Goal: Transaction & Acquisition: Book appointment/travel/reservation

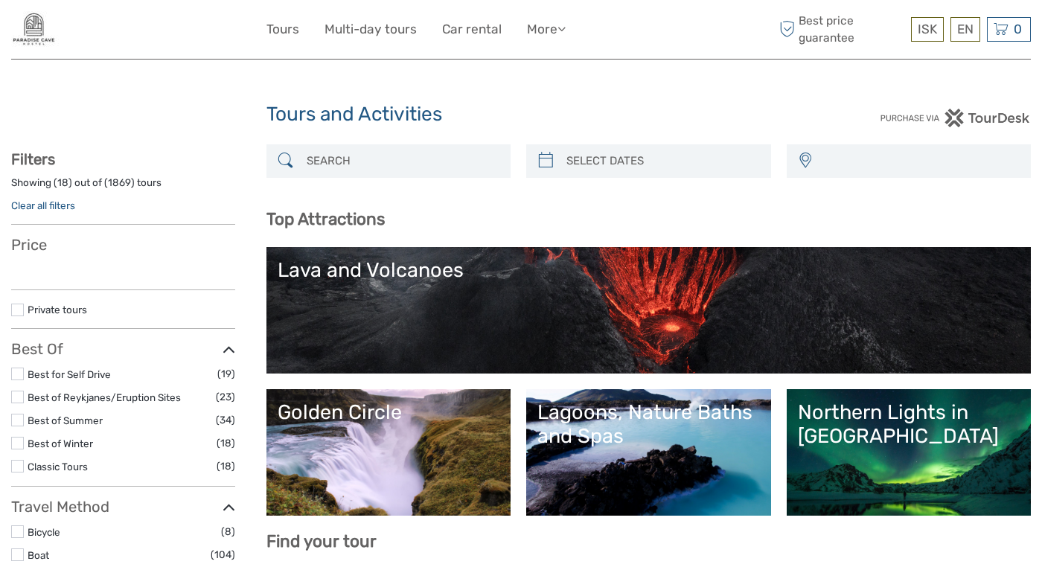
select select
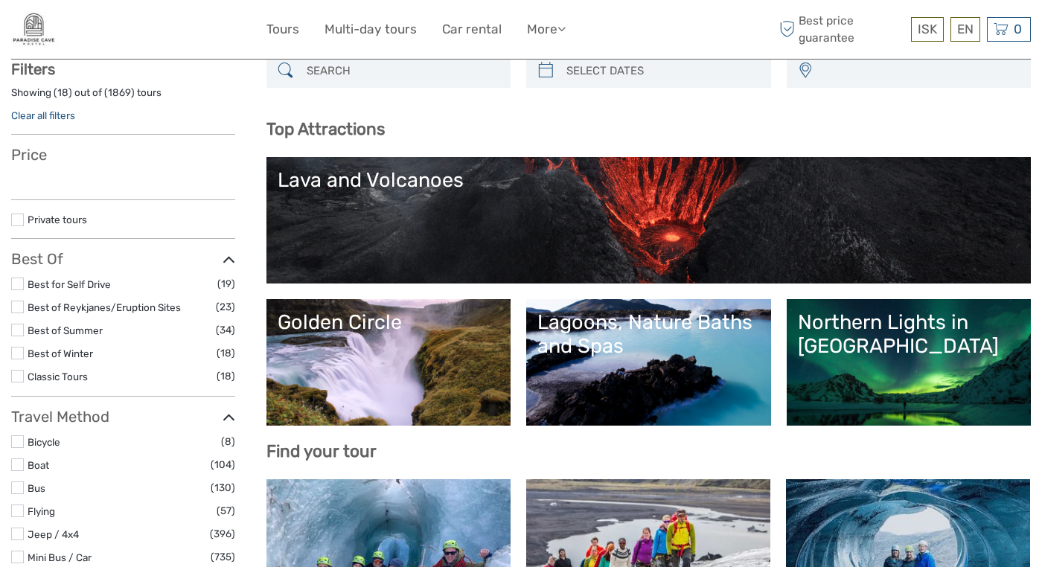
select select
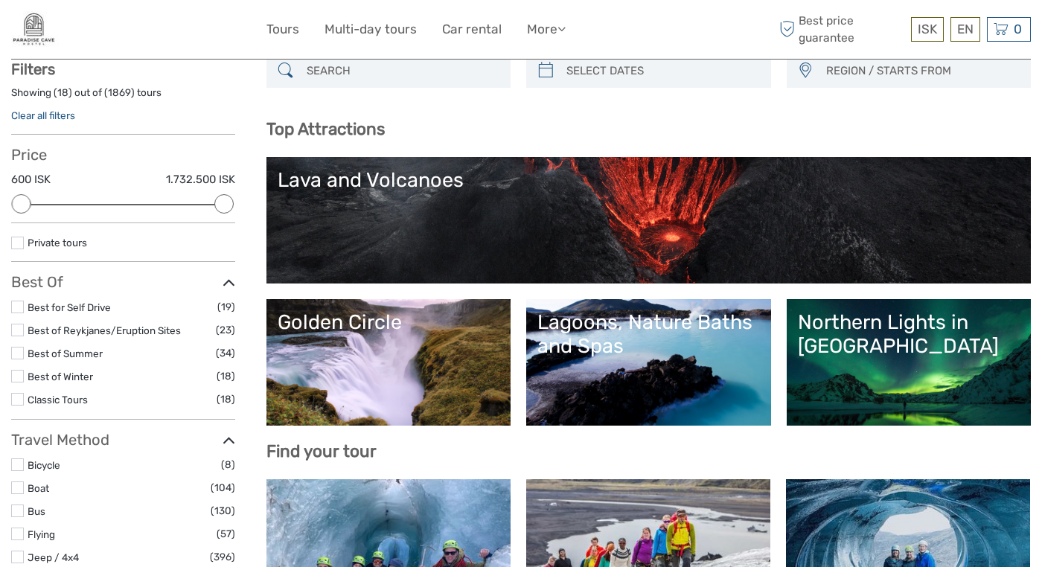
scroll to position [127, 0]
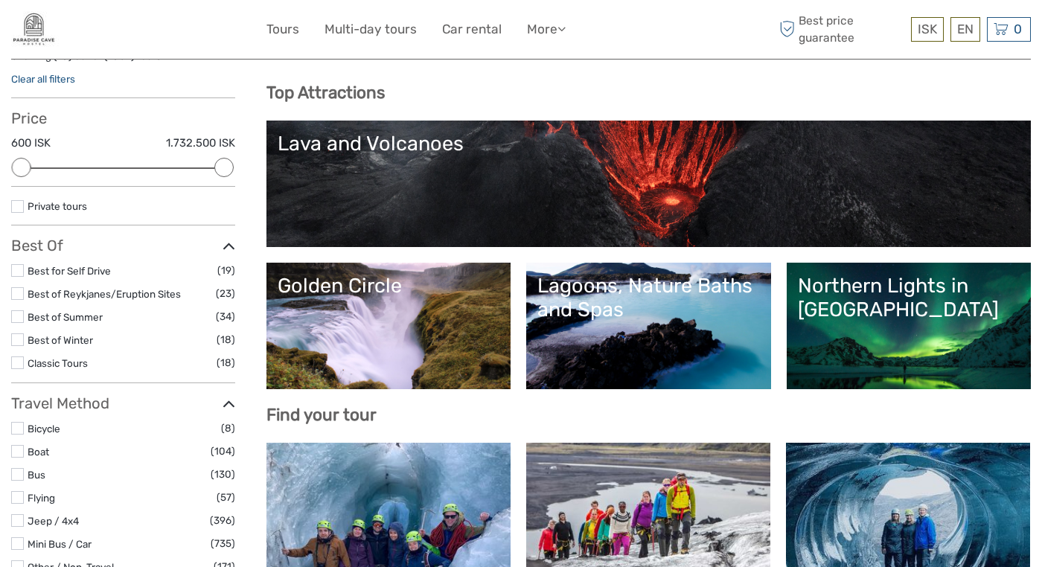
click at [903, 312] on div "Northern Lights in Iceland" at bounding box center [909, 298] width 223 height 48
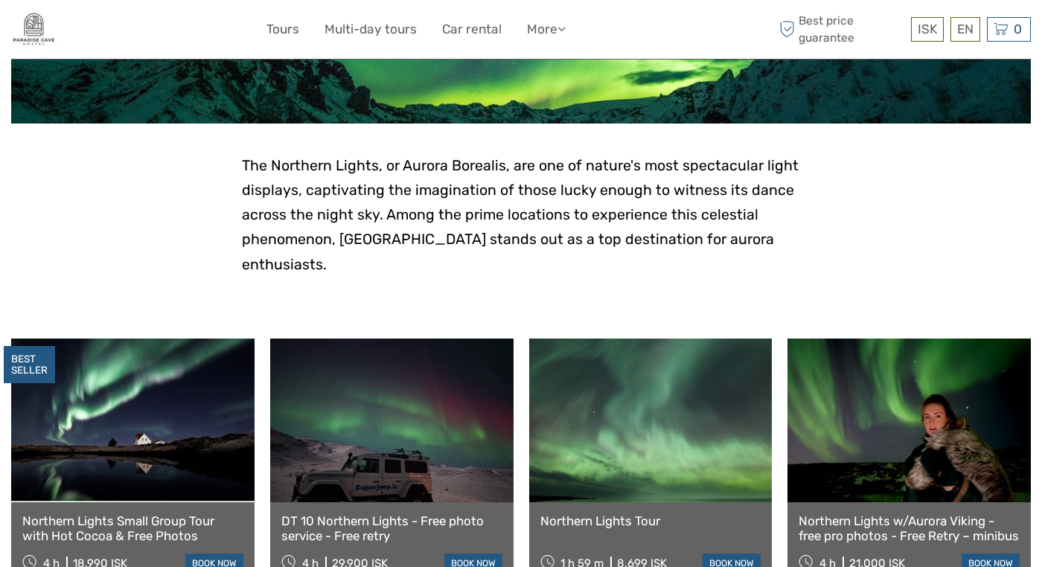
scroll to position [337, 0]
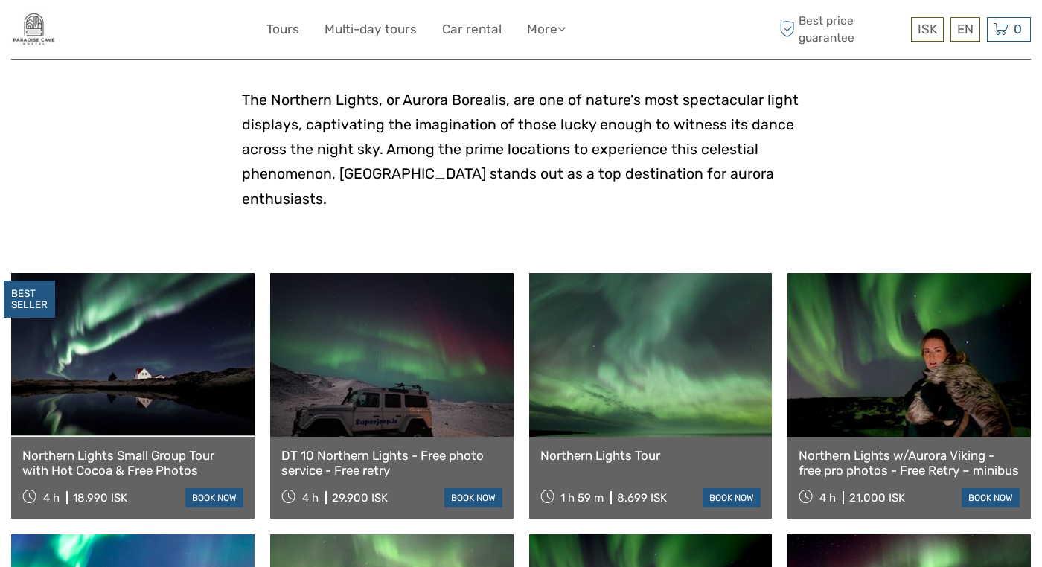
click at [165, 448] on link "Northern Lights Small Group Tour with Hot Cocoa & Free Photos" at bounding box center [132, 463] width 221 height 31
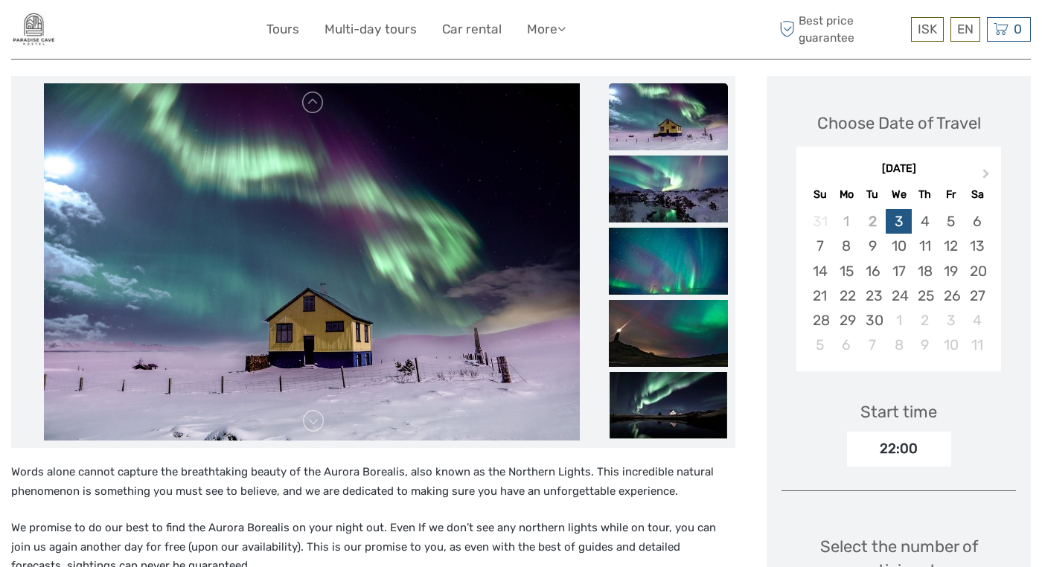
scroll to position [187, 0]
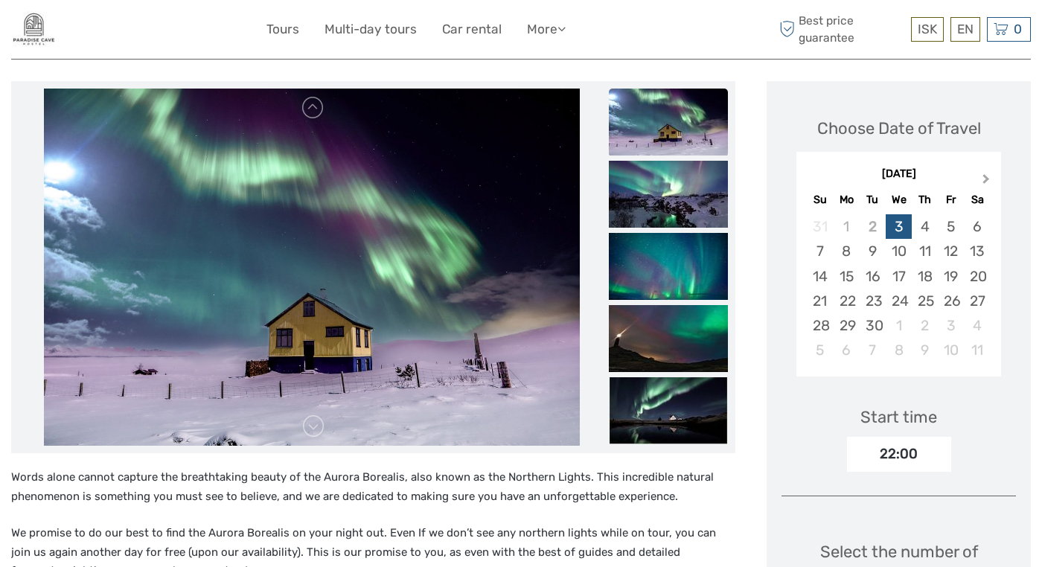
click at [986, 171] on span "Next Month" at bounding box center [986, 182] width 0 height 22
click at [836, 313] on div "27" at bounding box center [847, 325] width 26 height 25
click at [809, 313] on div "26" at bounding box center [820, 325] width 26 height 25
click at [977, 289] on div "25" at bounding box center [977, 301] width 26 height 25
click at [910, 437] on div "21:00" at bounding box center [899, 454] width 104 height 34
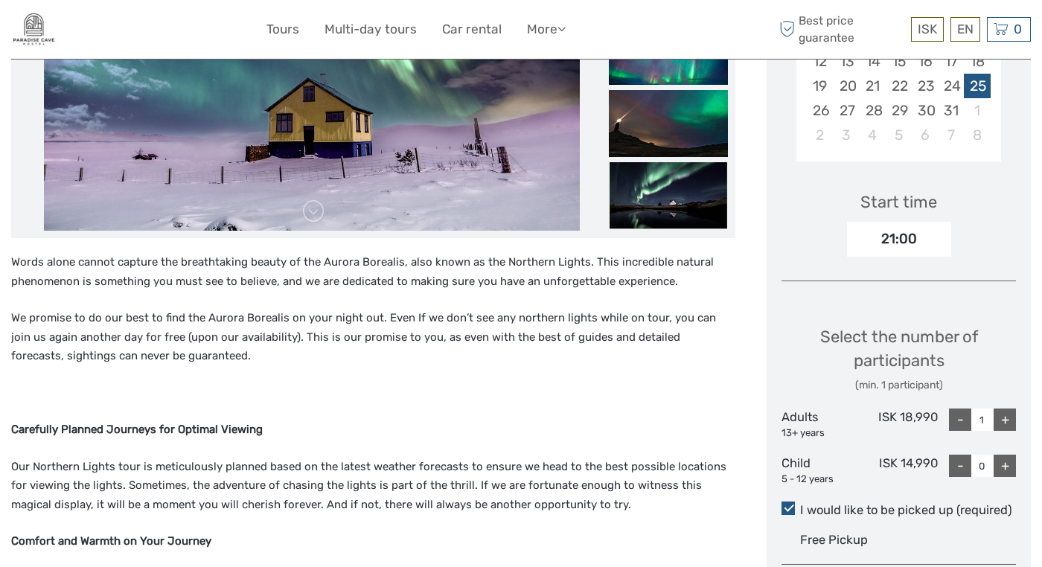
scroll to position [407, 0]
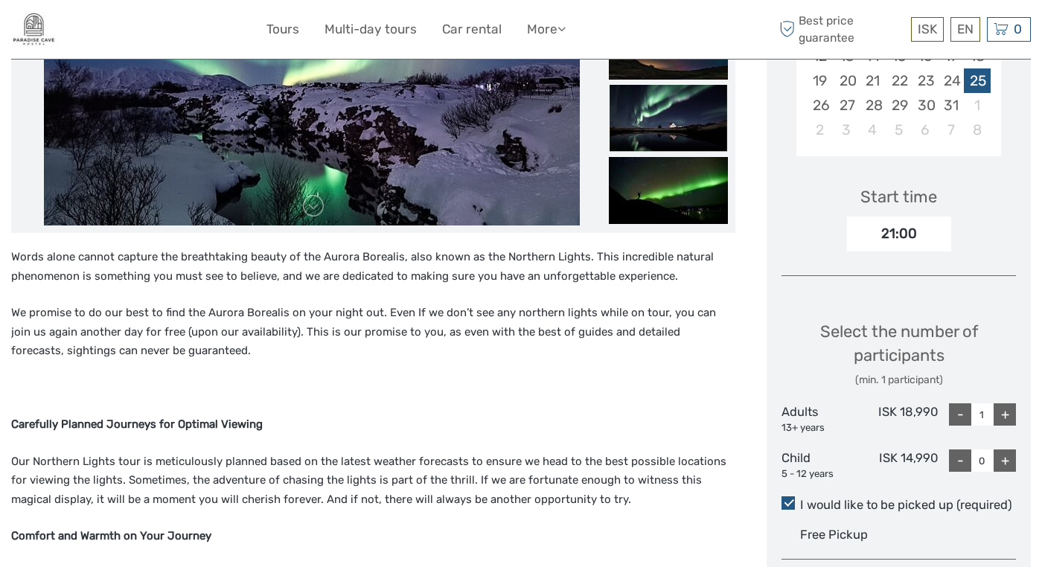
click at [1015, 404] on div "+" at bounding box center [1005, 415] width 22 height 22
click at [1014, 404] on div "+" at bounding box center [1005, 415] width 22 height 22
type input "4"
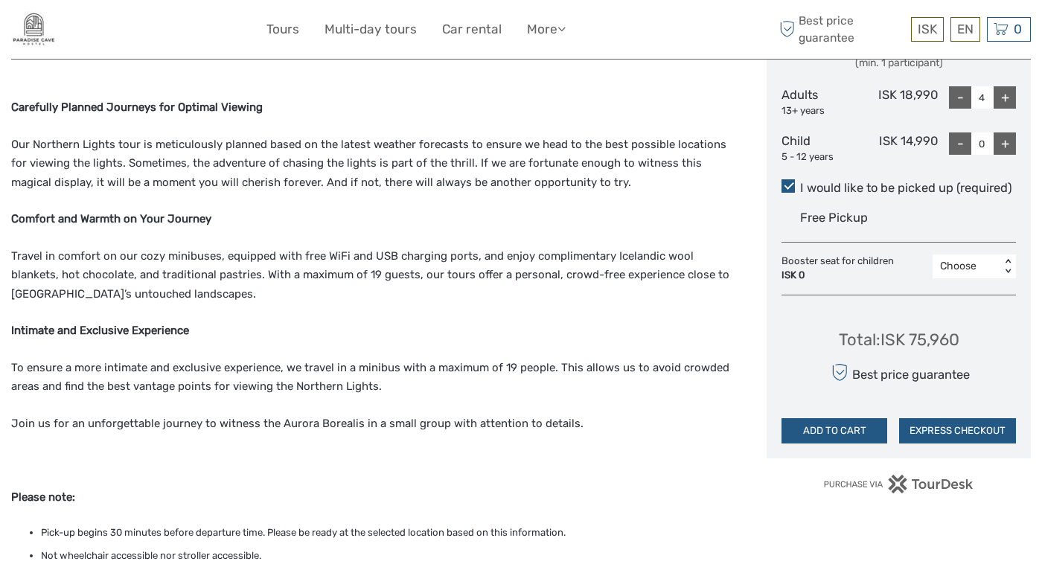
scroll to position [737, 0]
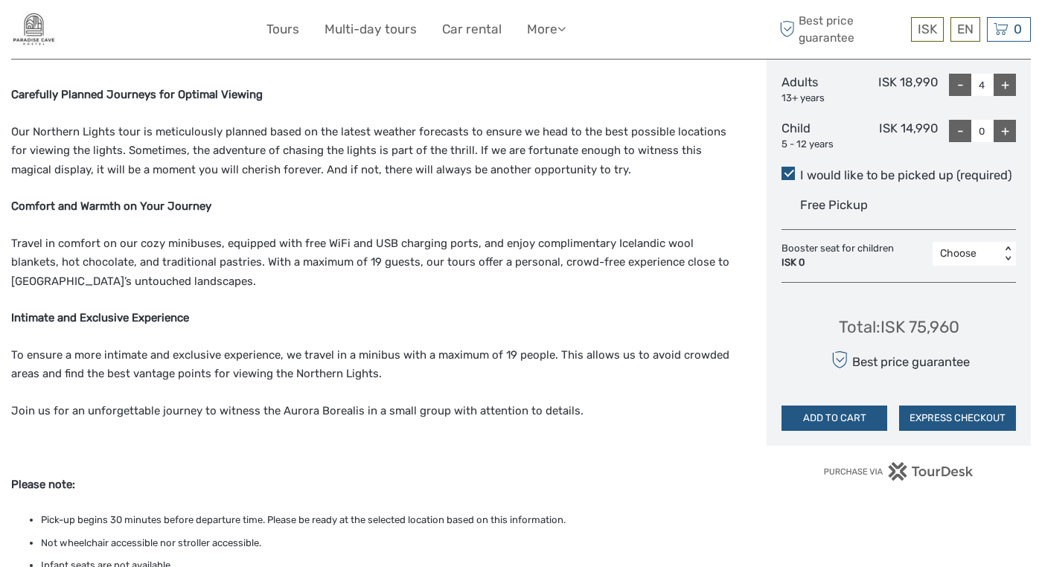
click at [823, 198] on span "Free Pickup" at bounding box center [834, 205] width 68 height 14
click at [800, 170] on input "I would like to be picked up (required)" at bounding box center [800, 170] width 0 height 0
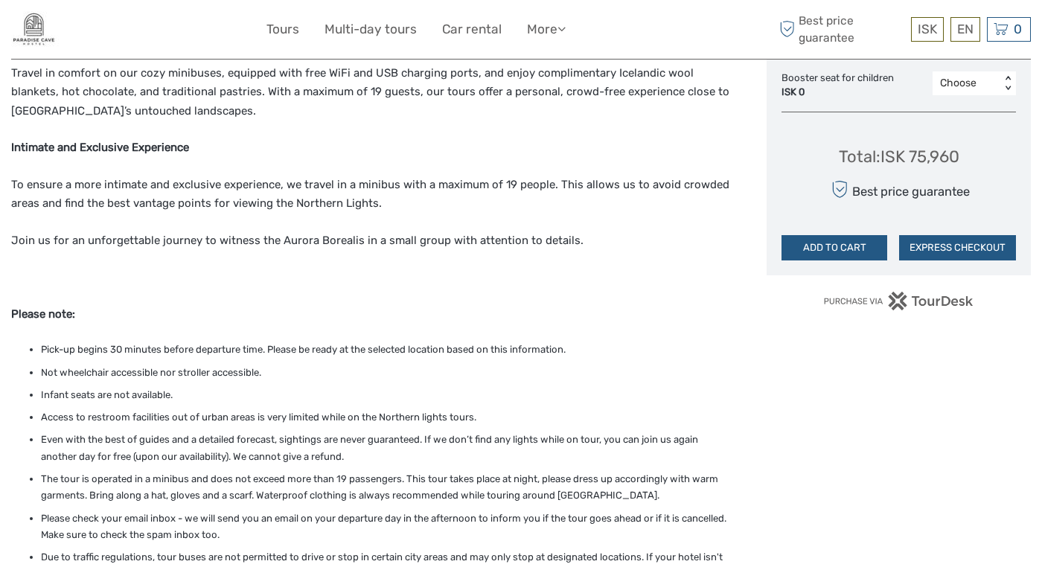
scroll to position [639, 0]
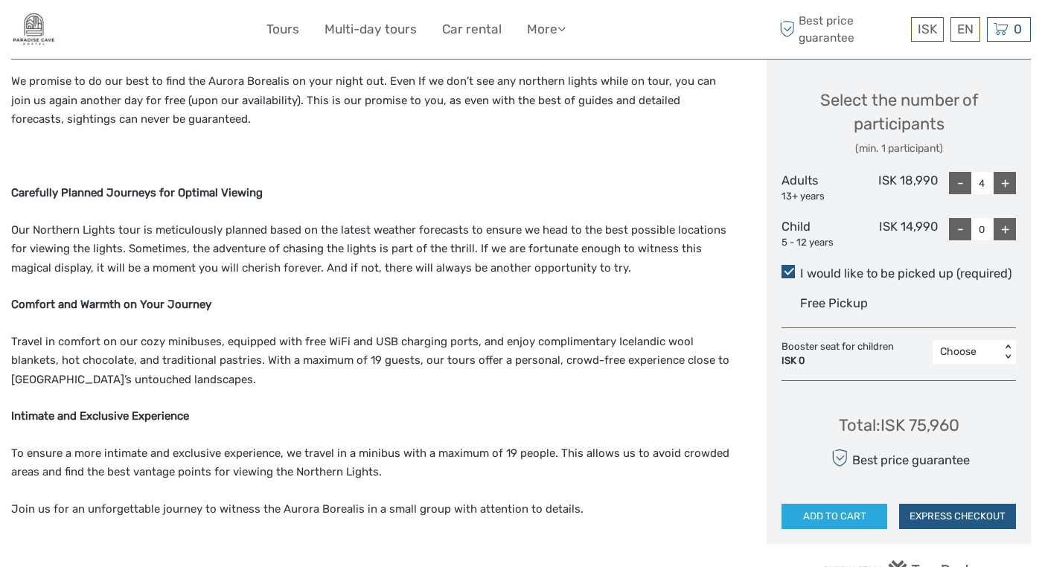
click at [804, 504] on button "ADD TO CART" at bounding box center [835, 516] width 106 height 25
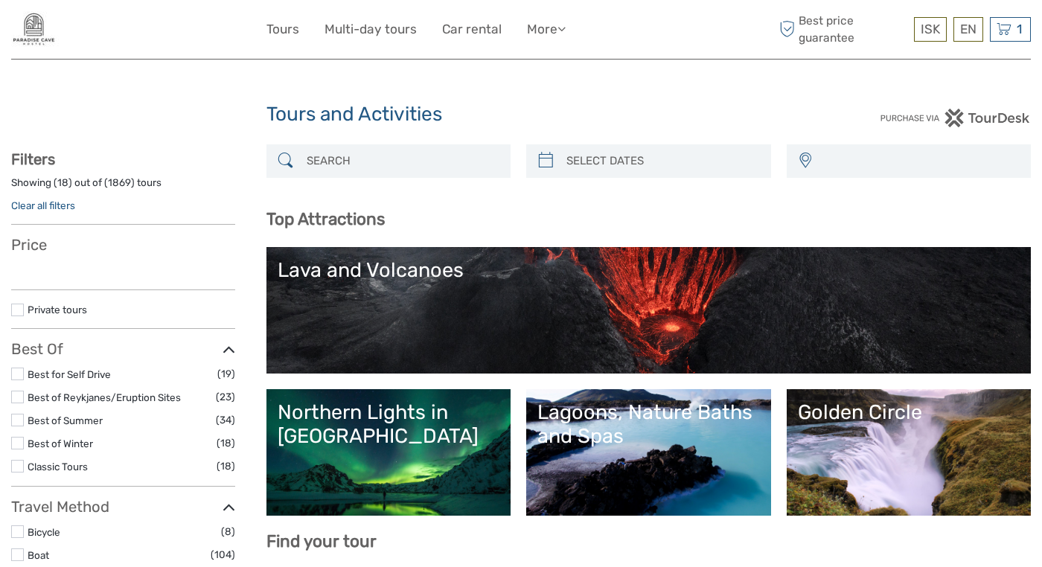
select select
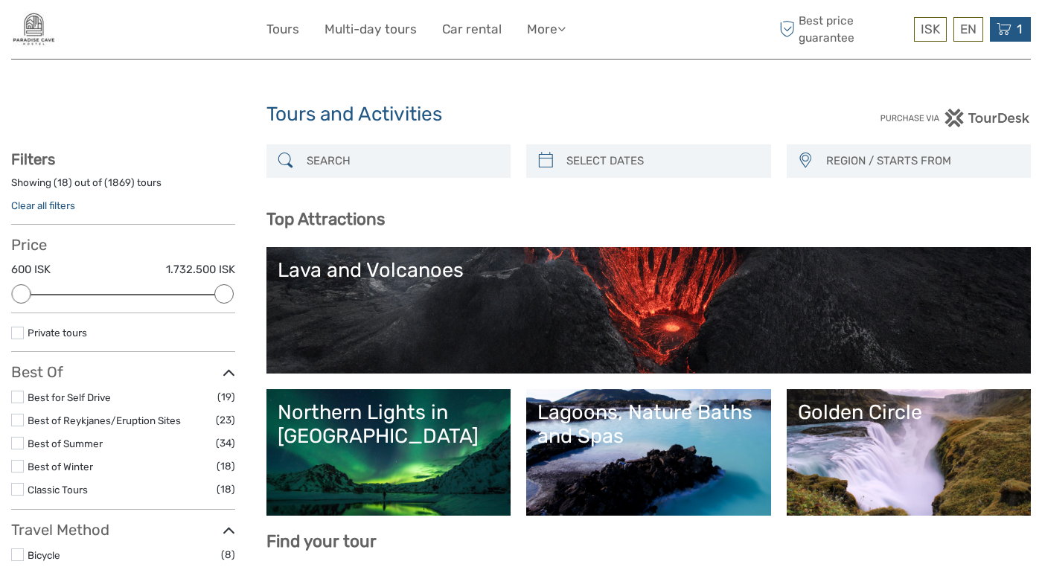
click at [1027, 36] on div "1 Items Northern Lights Small Group Tour with Hot Cocoa & Free Photos 4x Adults…" at bounding box center [1010, 29] width 41 height 25
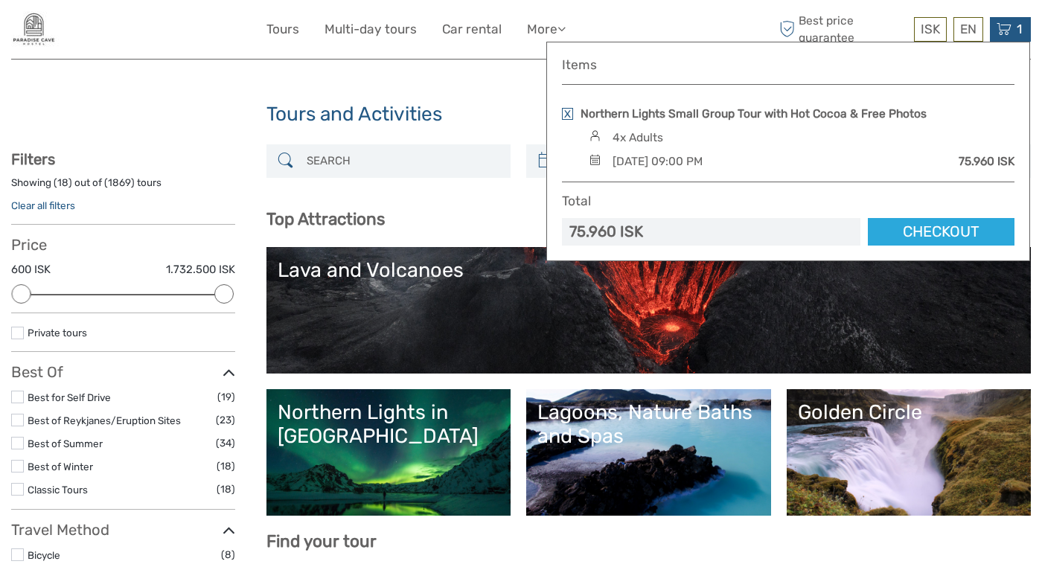
click at [921, 225] on link "Checkout" at bounding box center [941, 232] width 147 height 28
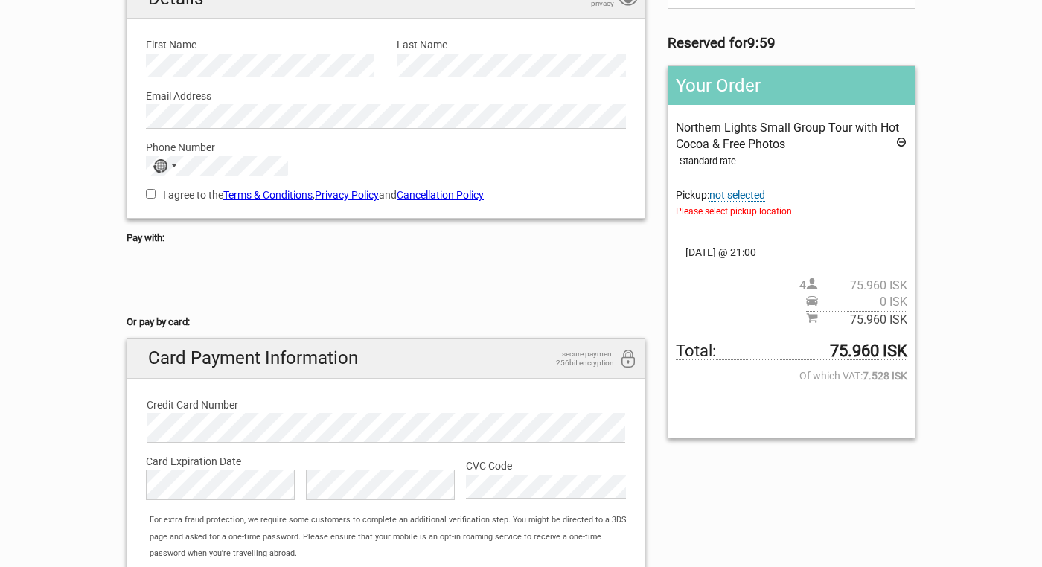
click at [749, 197] on span "not selected" at bounding box center [737, 195] width 56 height 13
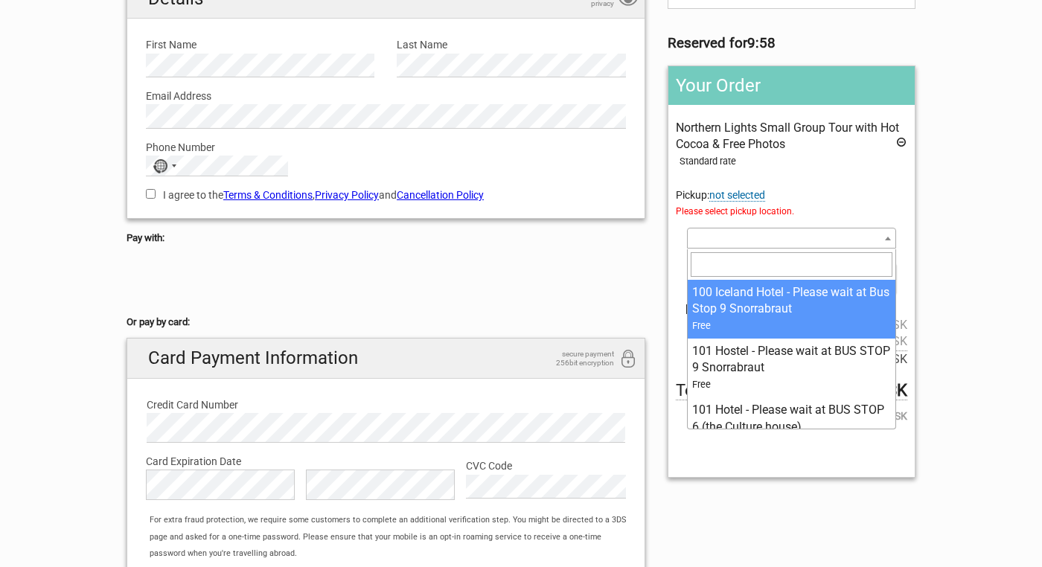
click at [768, 233] on span at bounding box center [791, 238] width 209 height 21
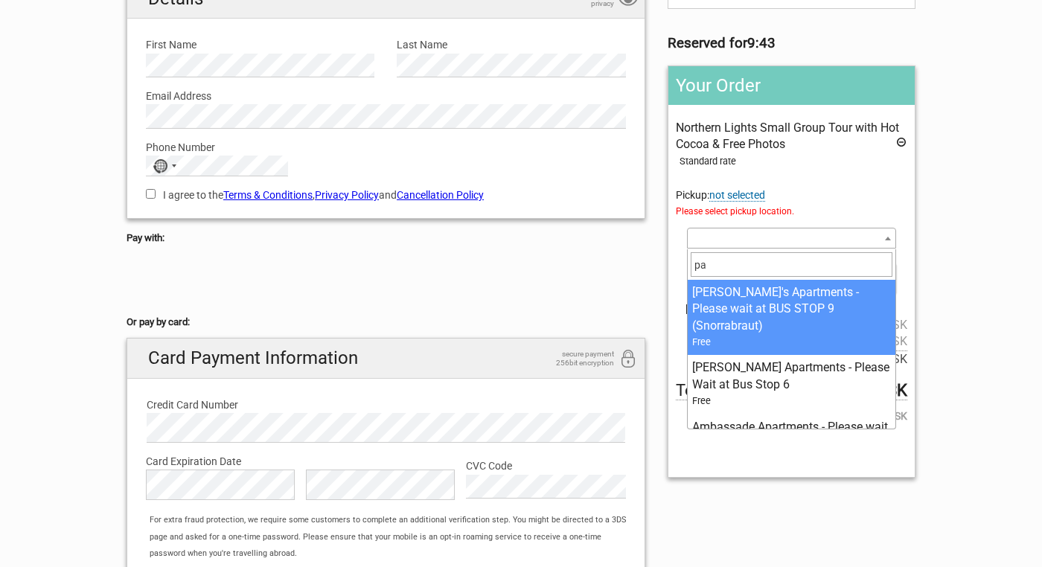
type input "p"
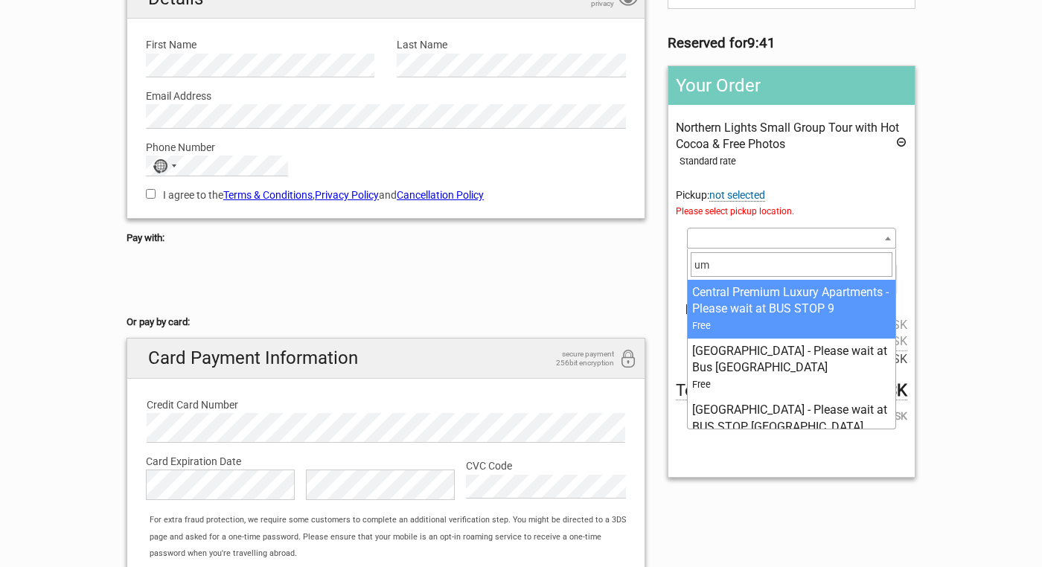
type input "u"
type input "k"
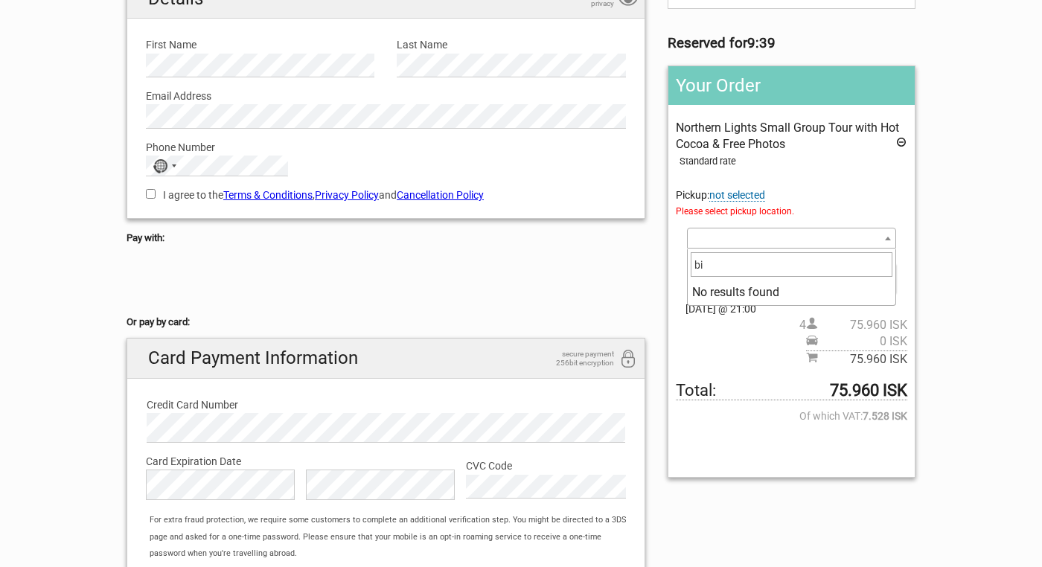
type input "b"
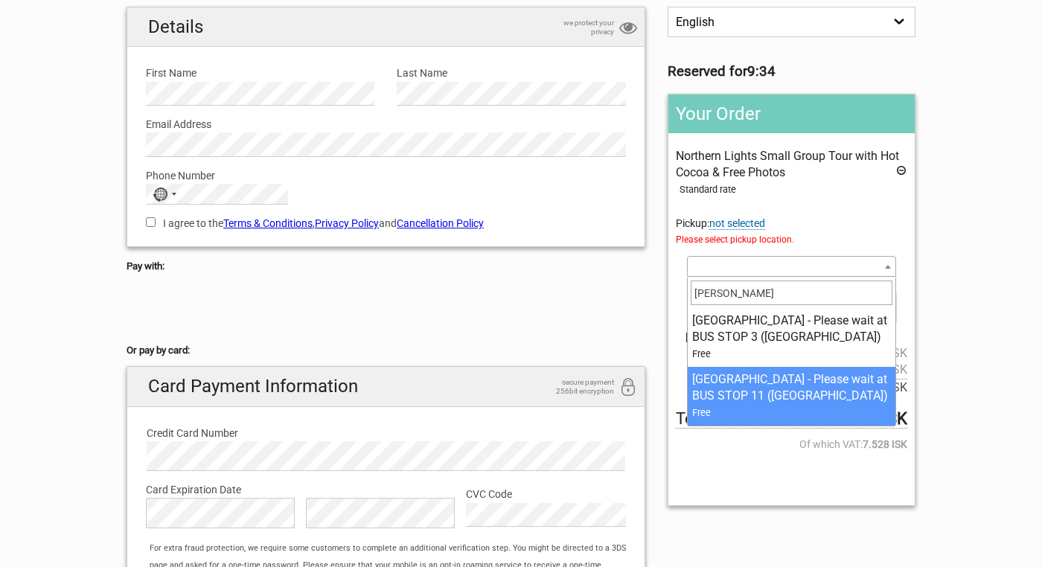
scroll to position [128, 0]
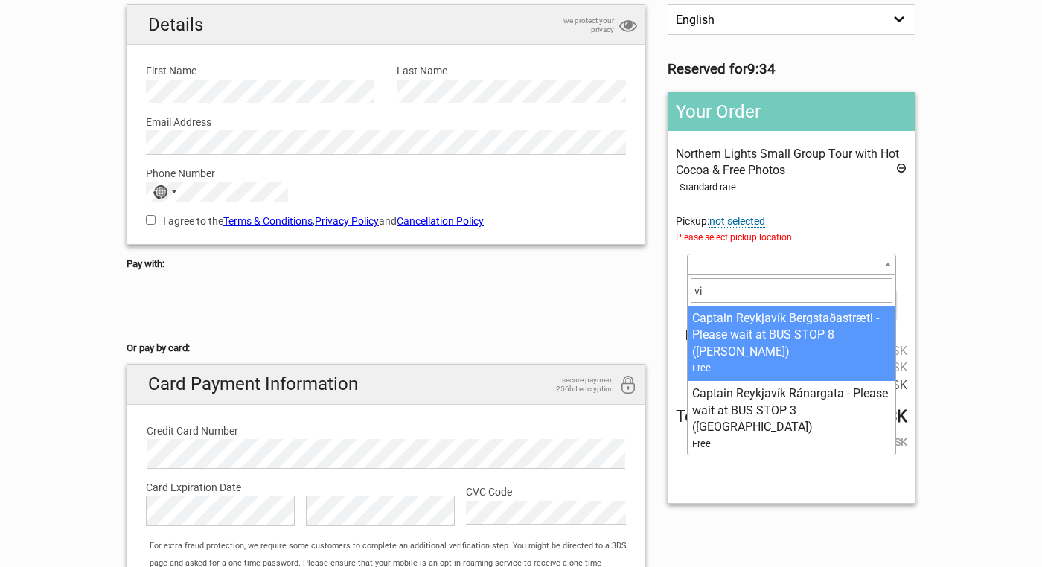
type input "v"
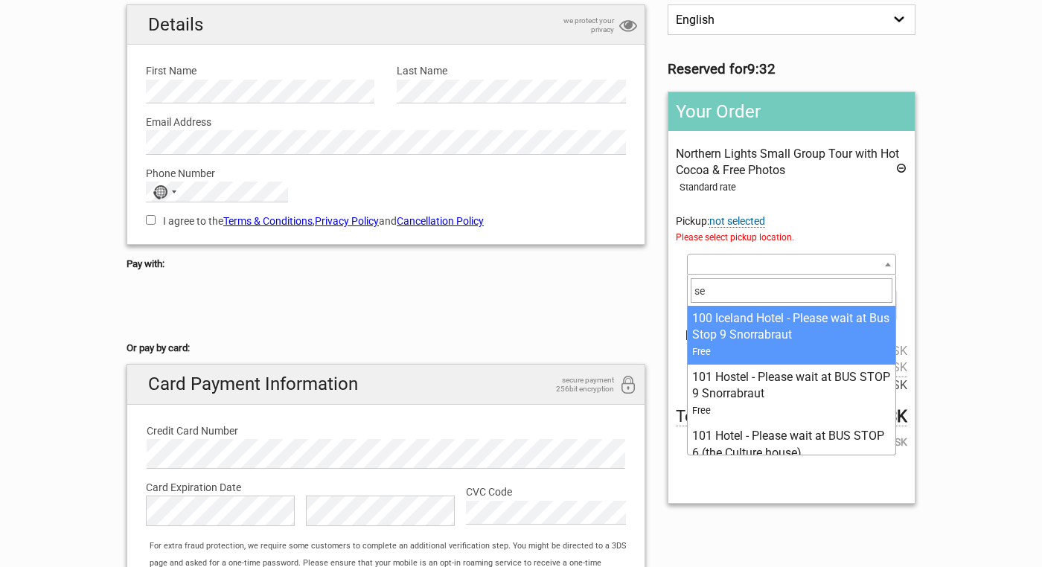
type input "s"
